Goal: Transaction & Acquisition: Download file/media

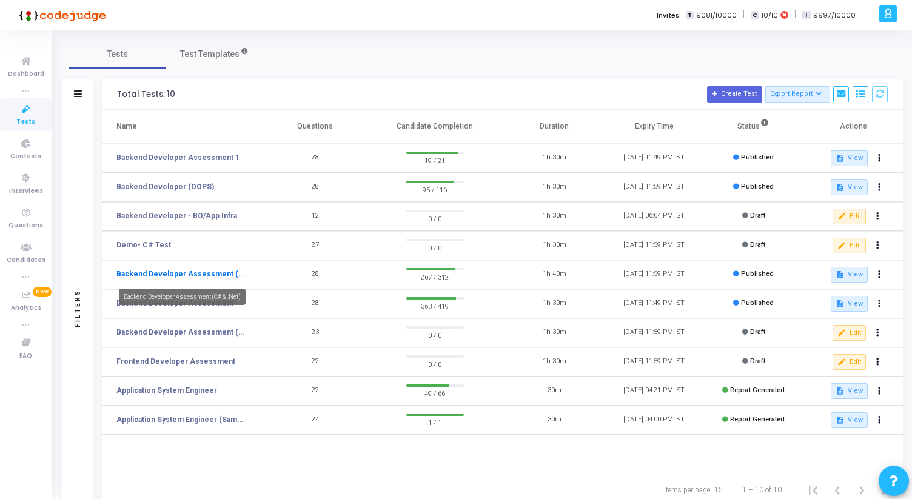
click at [179, 278] on link "Backend Developer Assessment (C# & .Net)" at bounding box center [181, 274] width 130 height 11
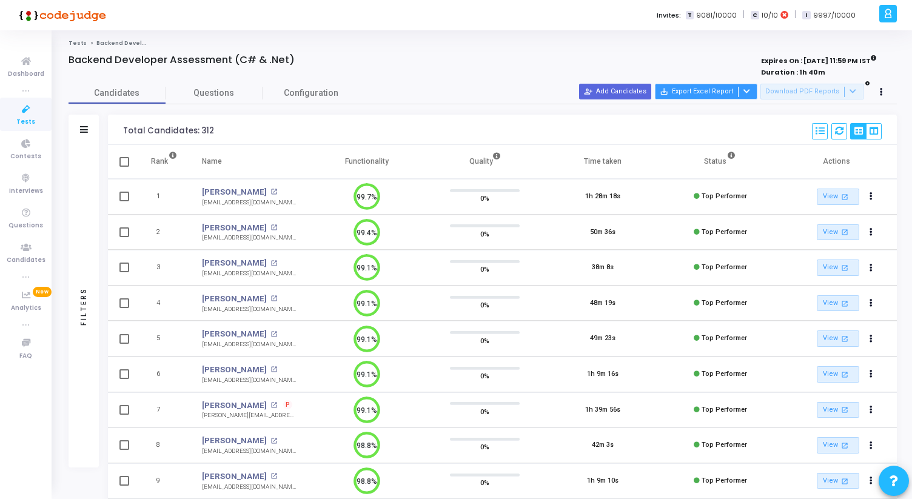
click at [749, 93] on icon at bounding box center [747, 91] width 7 height 7
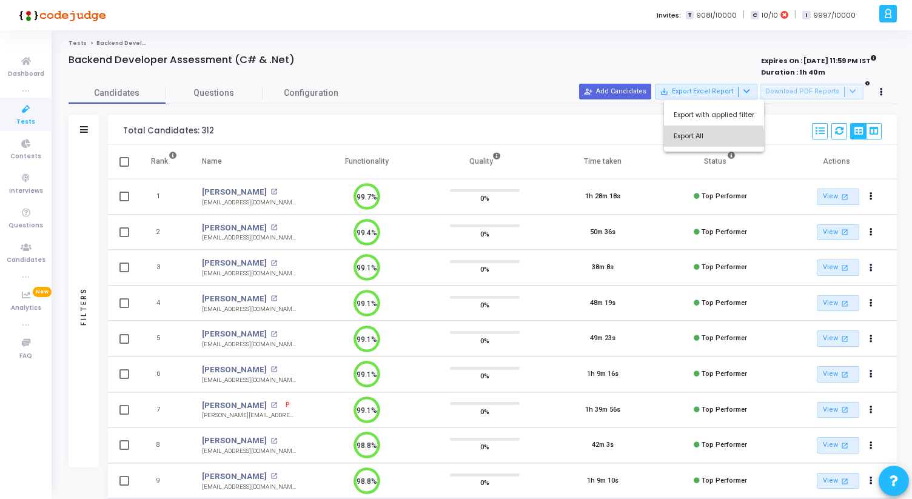
click at [700, 144] on button "Export All" at bounding box center [714, 136] width 100 height 21
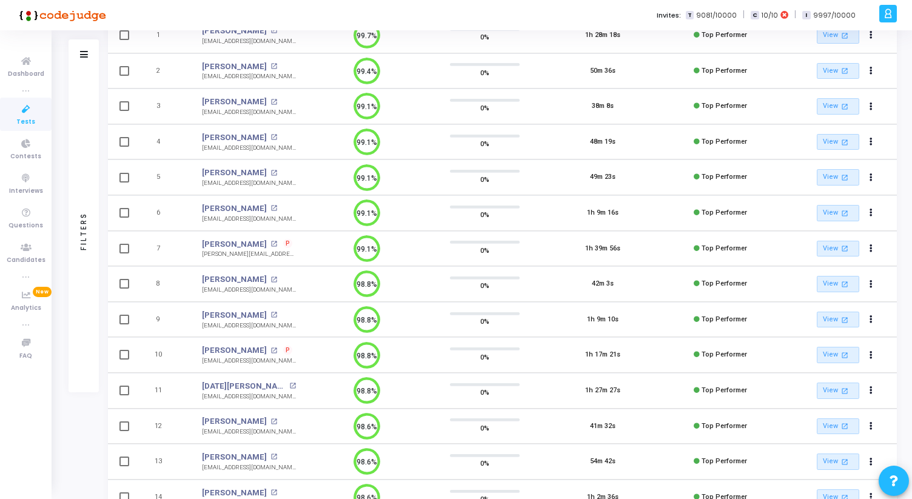
scroll to position [278, 0]
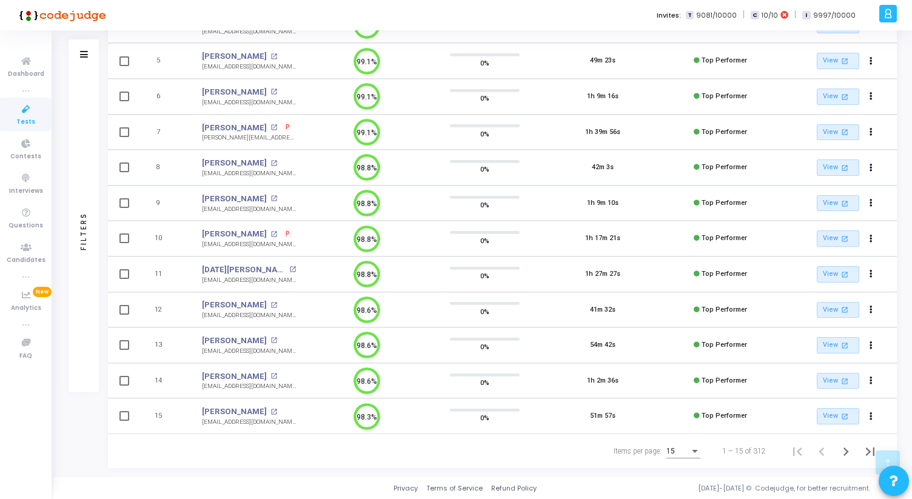
click at [688, 457] on div "15" at bounding box center [684, 449] width 34 height 20
click at [686, 439] on span "50" at bounding box center [684, 445] width 34 height 22
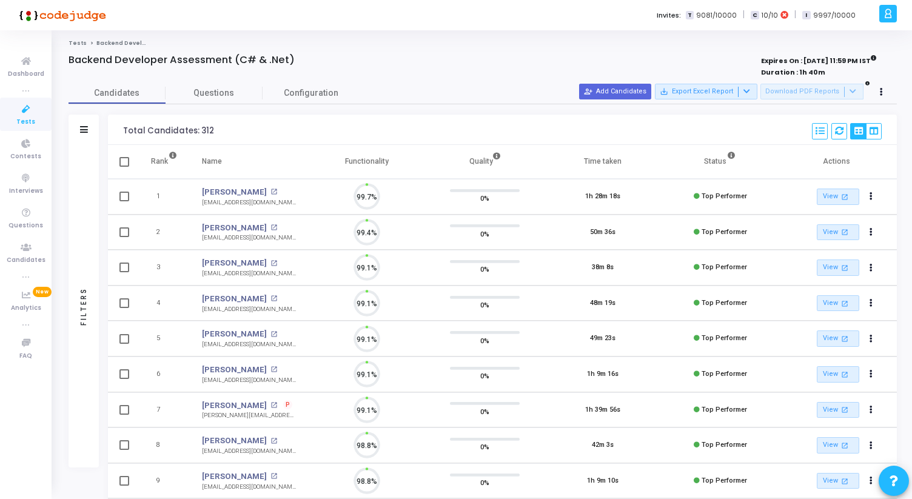
scroll to position [25, 31]
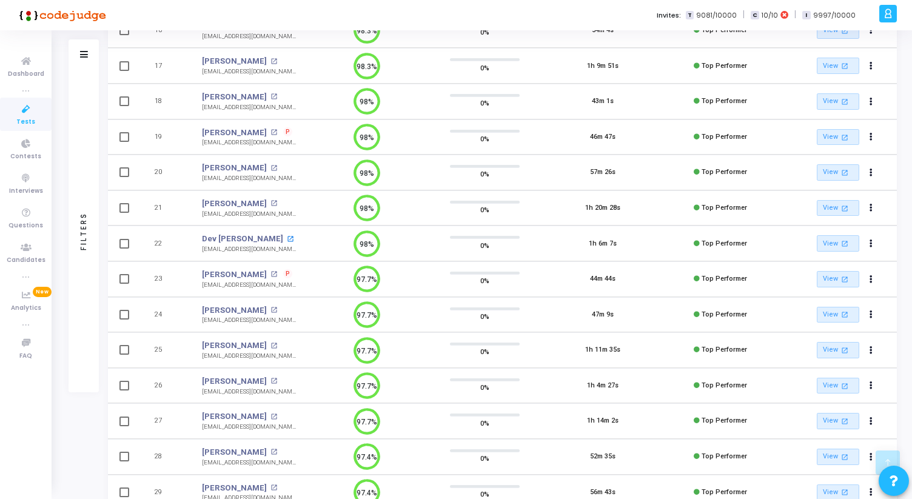
click at [287, 238] on mat-icon "open_in_new" at bounding box center [290, 239] width 7 height 7
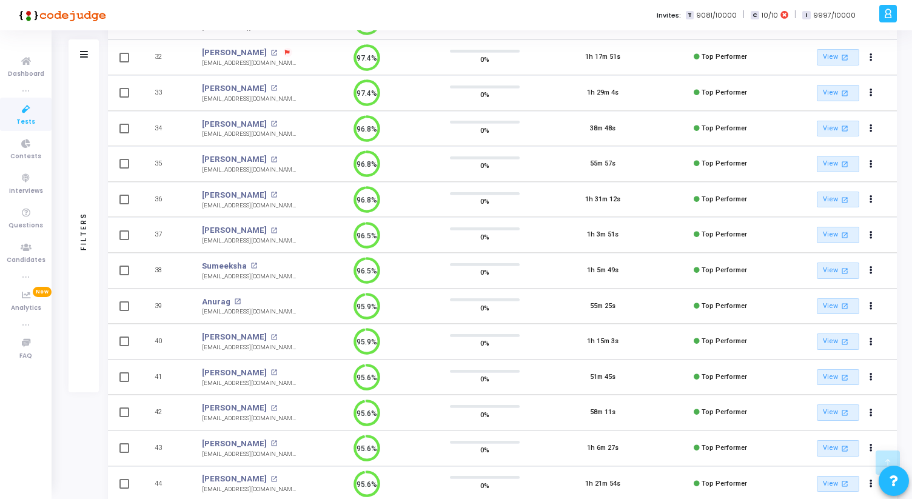
scroll to position [1522, 0]
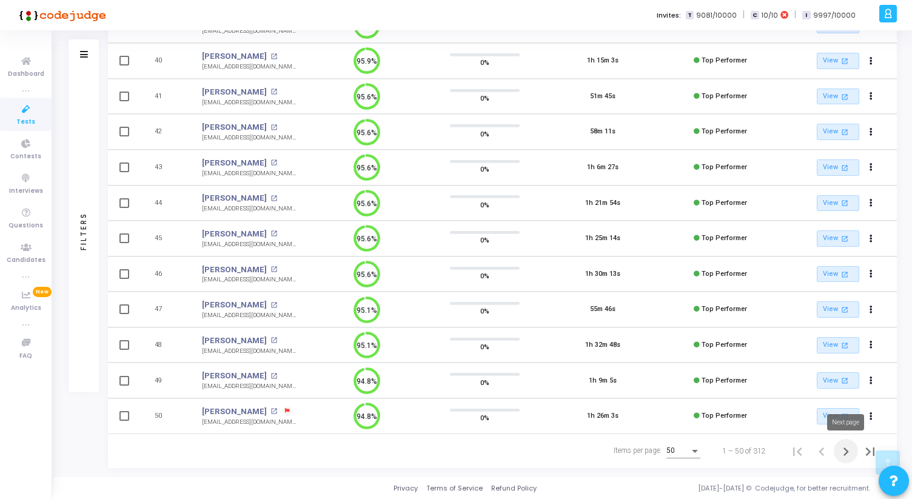
click at [845, 448] on icon "Next page" at bounding box center [846, 452] width 5 height 8
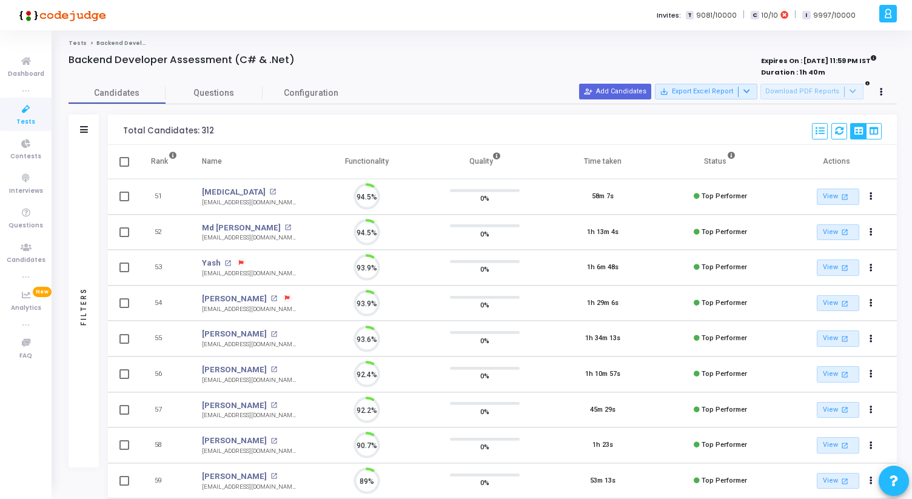
scroll to position [25, 31]
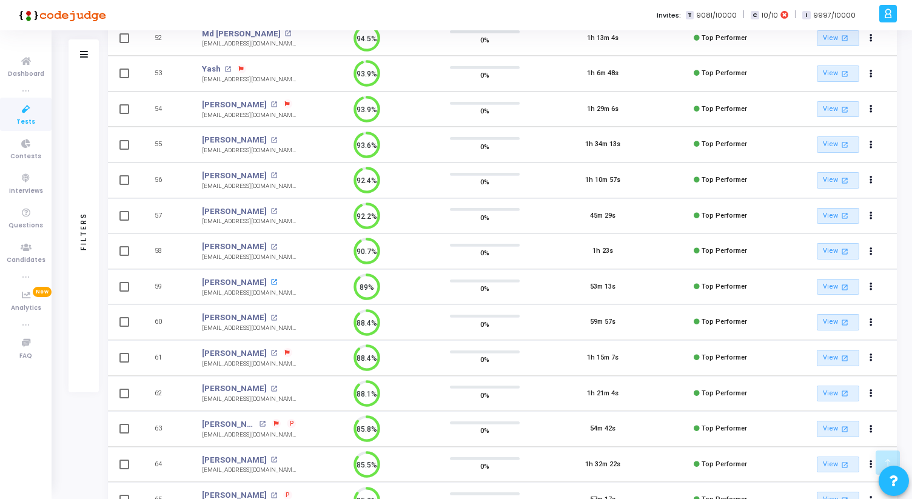
click at [277, 283] on mat-icon "open_in_new" at bounding box center [274, 282] width 7 height 7
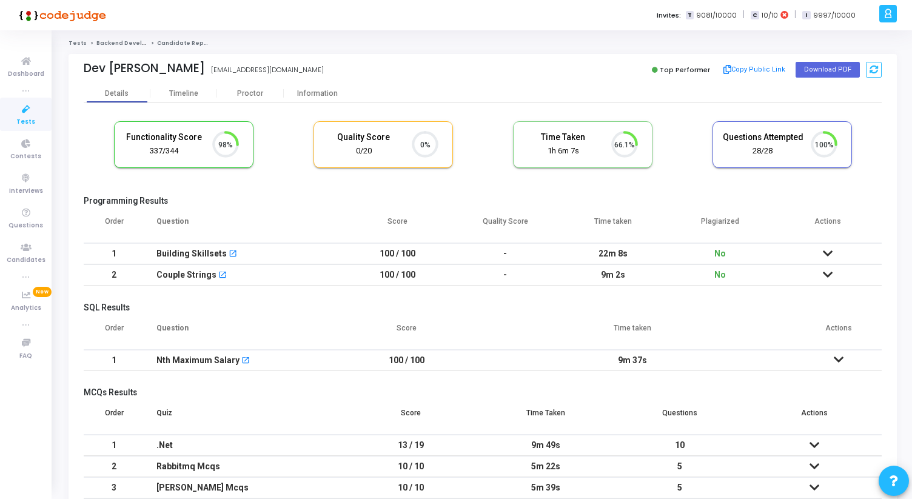
scroll to position [5, 5]
click at [308, 91] on div "Information" at bounding box center [317, 93] width 67 height 9
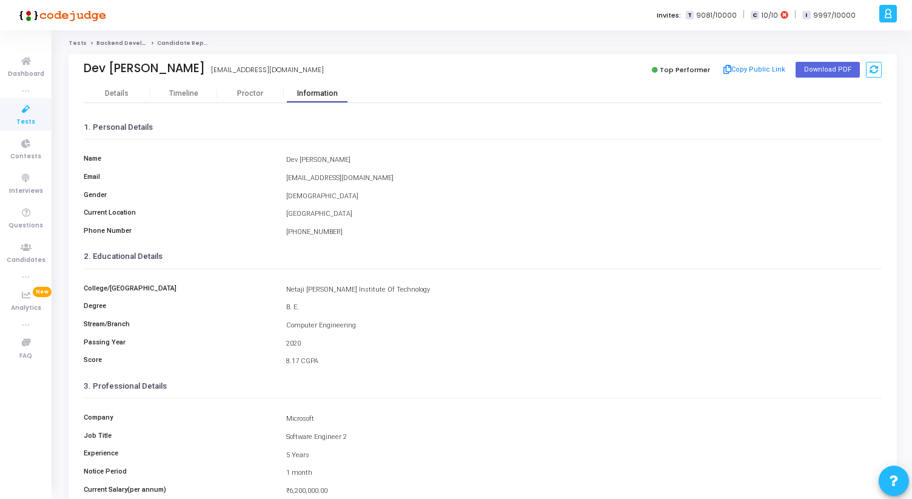
scroll to position [135, 0]
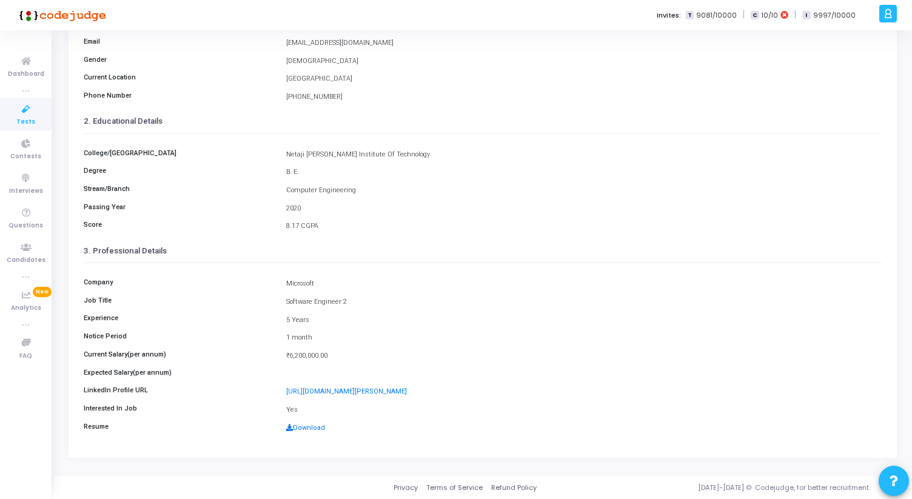
click at [312, 430] on link "Download" at bounding box center [305, 428] width 39 height 8
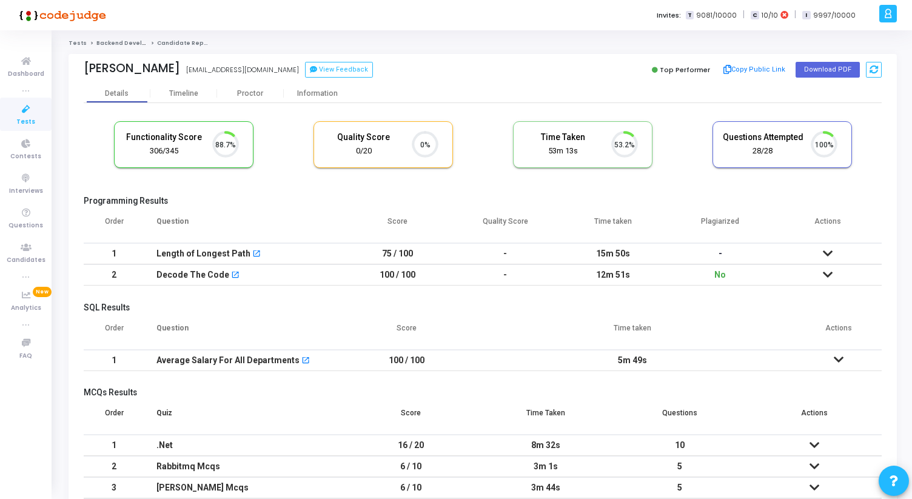
scroll to position [25, 31]
click at [323, 91] on div "Information" at bounding box center [317, 93] width 67 height 9
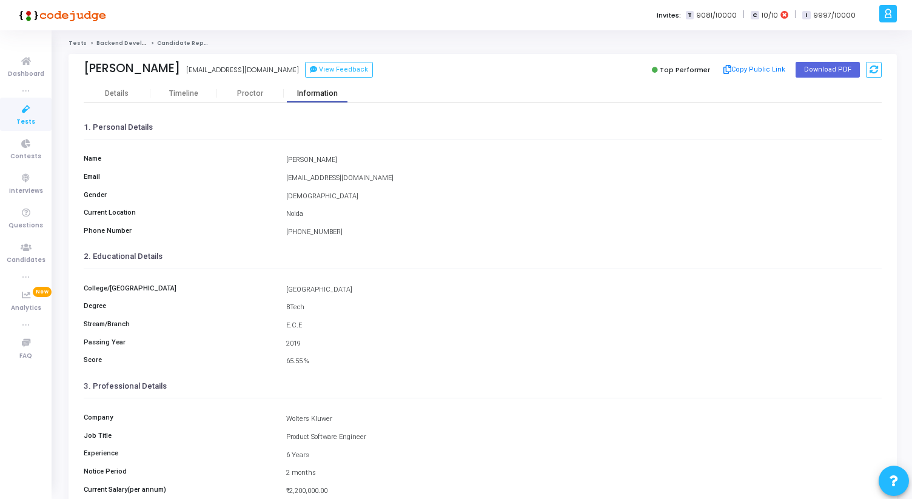
scroll to position [135, 0]
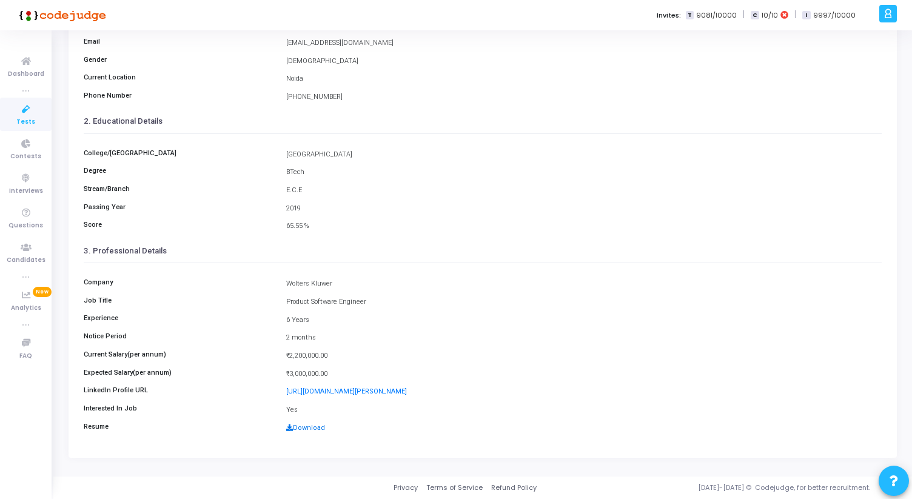
click at [300, 430] on link "Download" at bounding box center [305, 428] width 39 height 8
